Goal: Check status: Check status

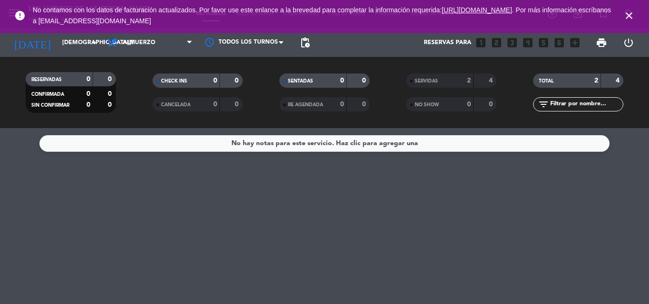
click at [630, 13] on icon "close" at bounding box center [628, 15] width 11 height 11
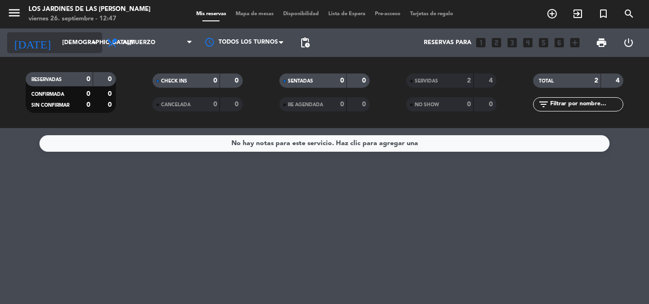
click at [73, 42] on input "[DEMOGRAPHIC_DATA][DATE]" at bounding box center [97, 43] width 80 height 16
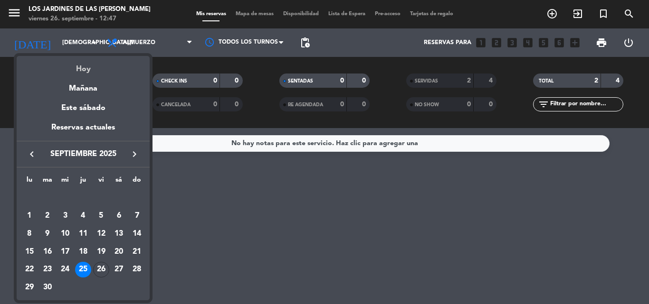
click at [84, 62] on div "Hoy" at bounding box center [83, 65] width 133 height 19
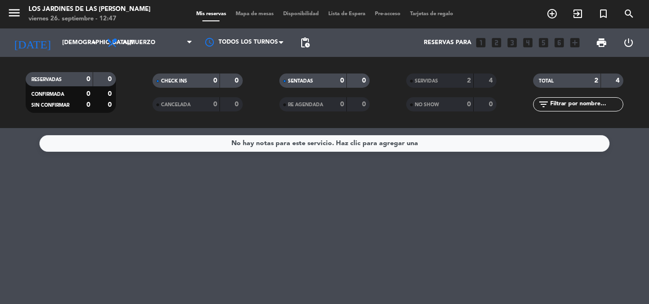
type input "[DATE]"
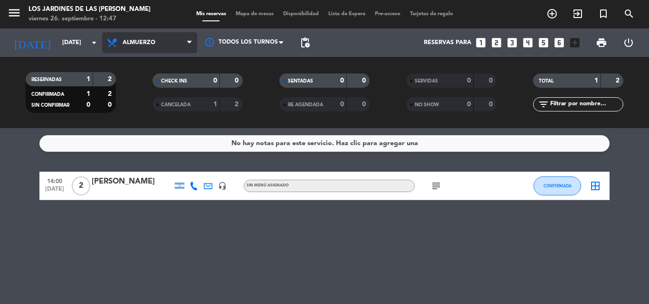
click at [123, 50] on span "Almuerzo" at bounding box center [149, 42] width 95 height 21
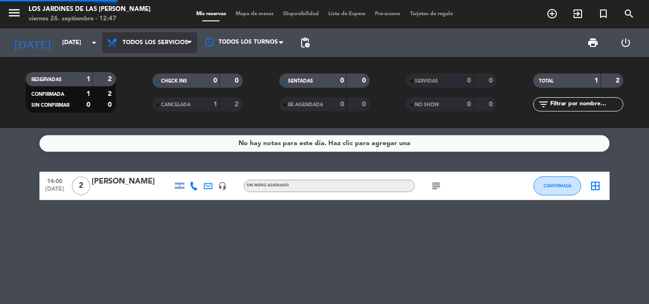
click at [134, 65] on div "menu Los jardines de las [PERSON_NAME] [DATE] 26. septiembre - 12:47 Mis reserv…" at bounding box center [324, 64] width 649 height 128
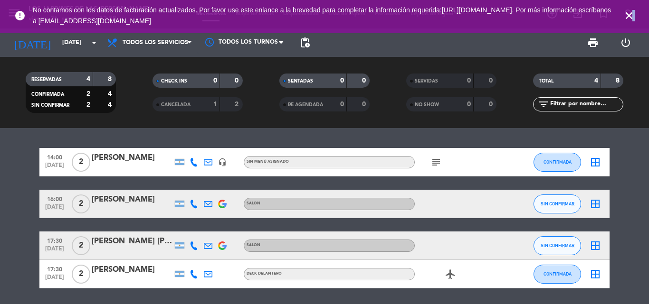
click at [633, 11] on icon "close" at bounding box center [628, 15] width 11 height 11
drag, startPoint x: 624, startPoint y: 16, endPoint x: 612, endPoint y: 33, distance: 20.8
click at [624, 16] on icon "close" at bounding box center [628, 15] width 11 height 11
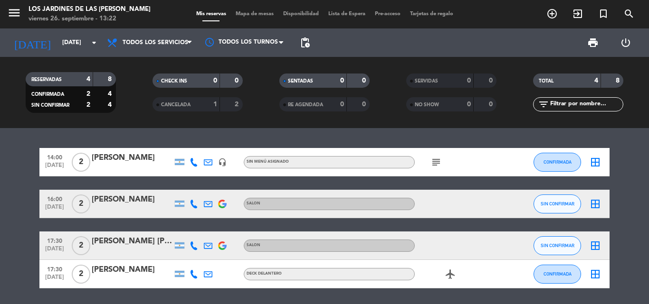
click at [442, 164] on span "subject" at bounding box center [436, 162] width 14 height 11
click at [436, 158] on icon "subject" at bounding box center [435, 162] width 11 height 11
